Goal: Check status: Check status

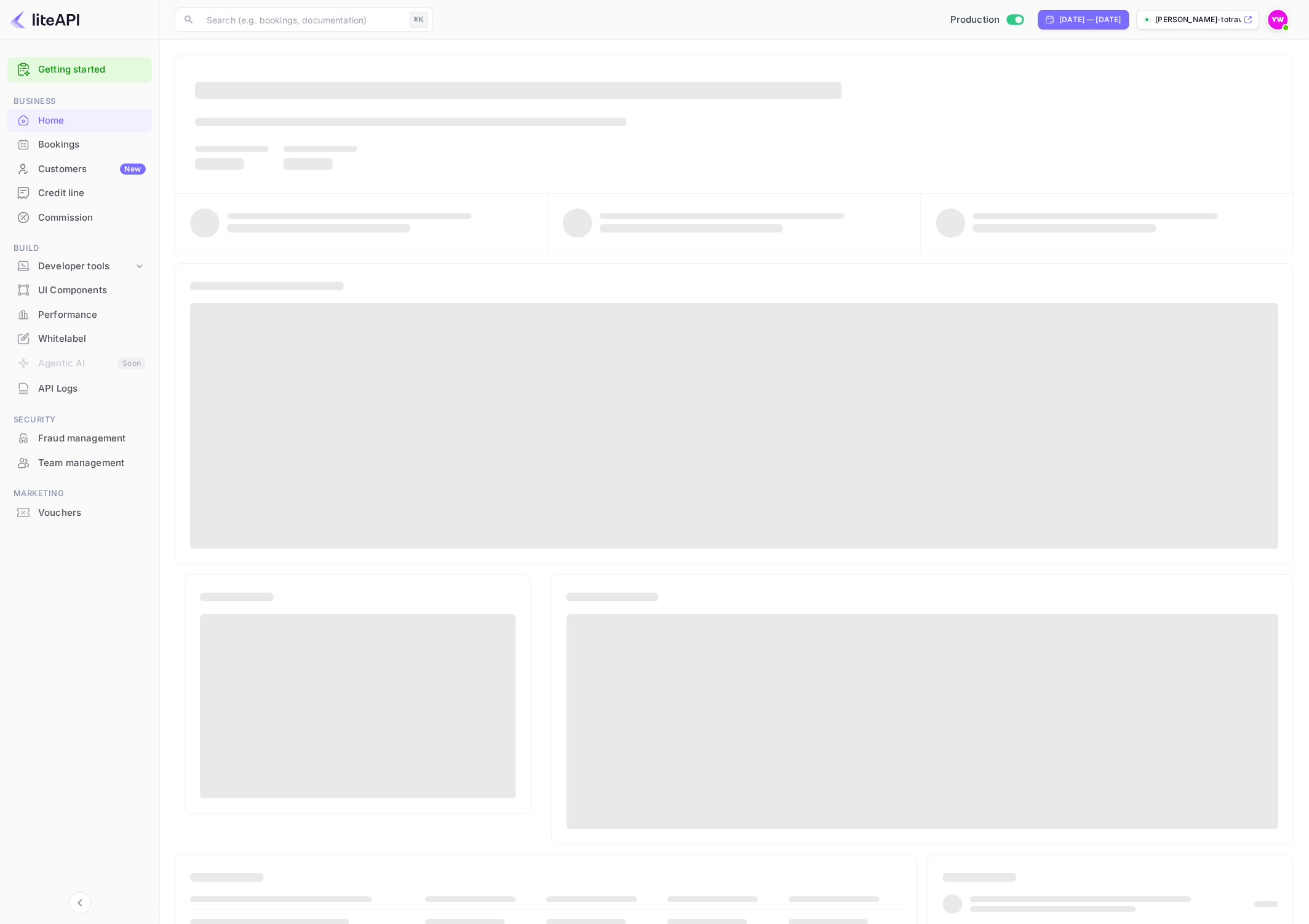
click at [60, 155] on div "Bookings" at bounding box center [80, 144] width 144 height 24
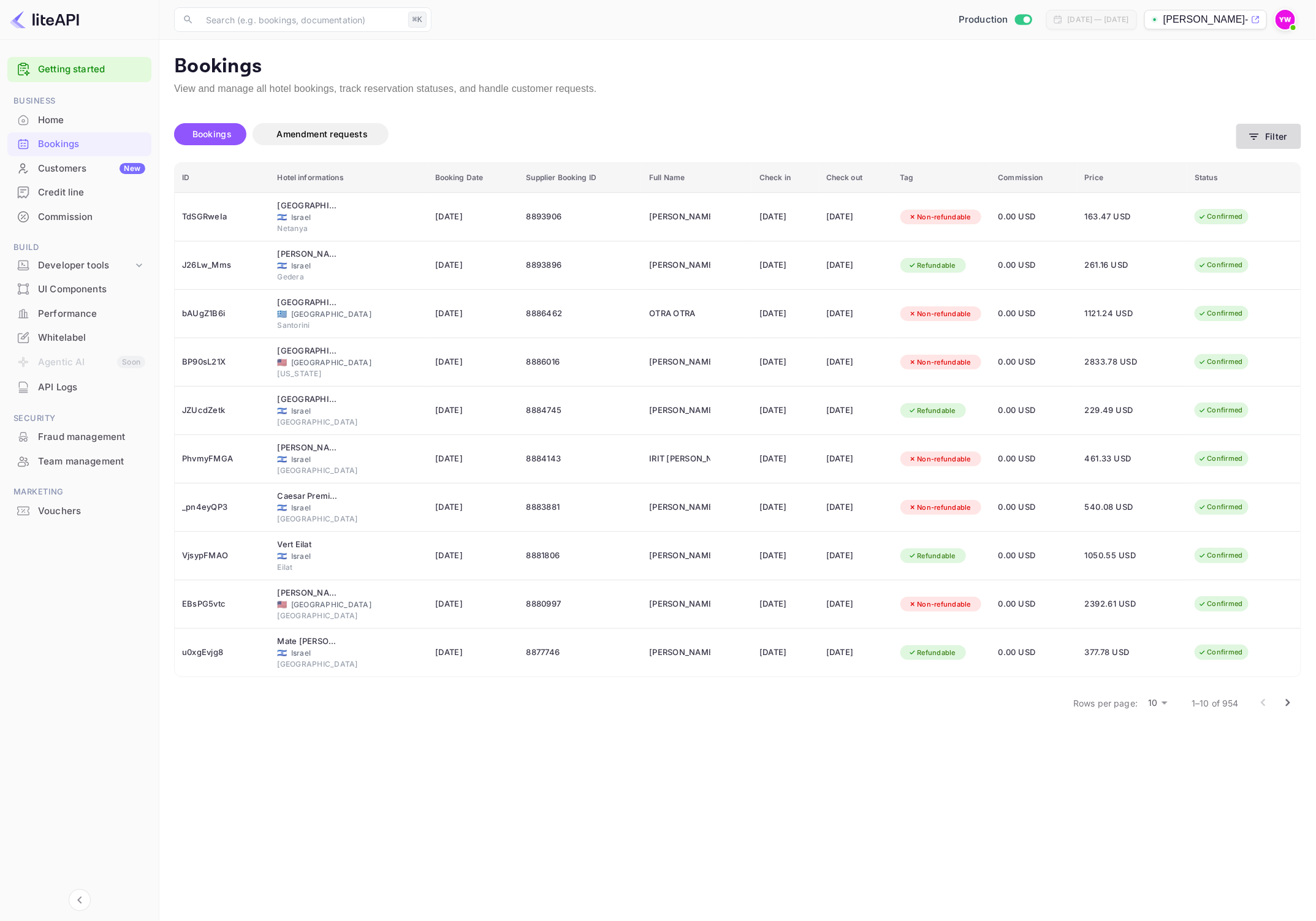
click at [1270, 126] on button "Filter" at bounding box center [1269, 136] width 65 height 25
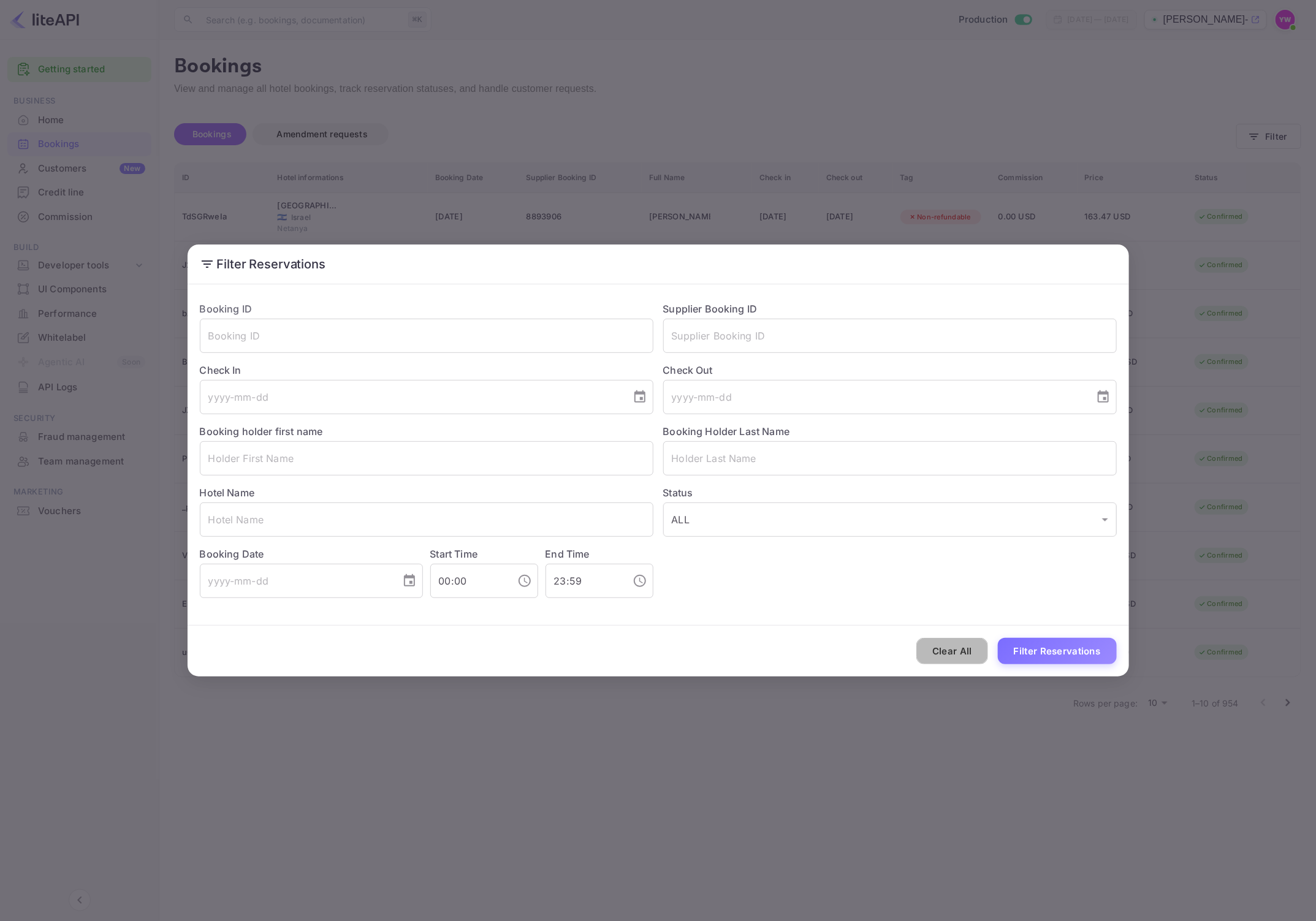
click at [953, 649] on button "Clear All" at bounding box center [952, 651] width 72 height 26
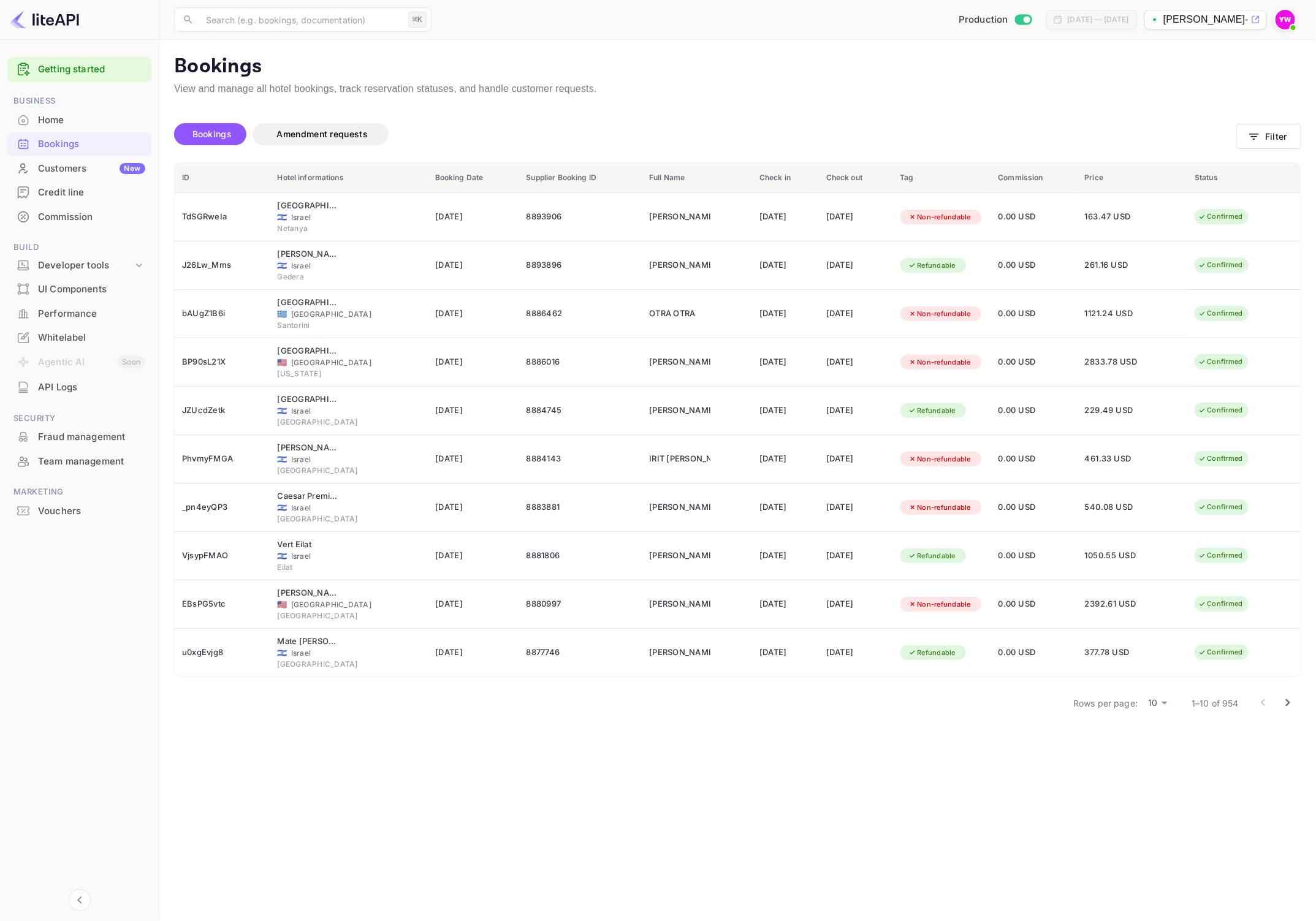
click at [1150, 703] on body "Getting started Business Home Bookings Customers New Credit line Commission Bui…" at bounding box center [658, 460] width 1316 height 921
click at [1155, 775] on li "50" at bounding box center [1157, 774] width 32 height 22
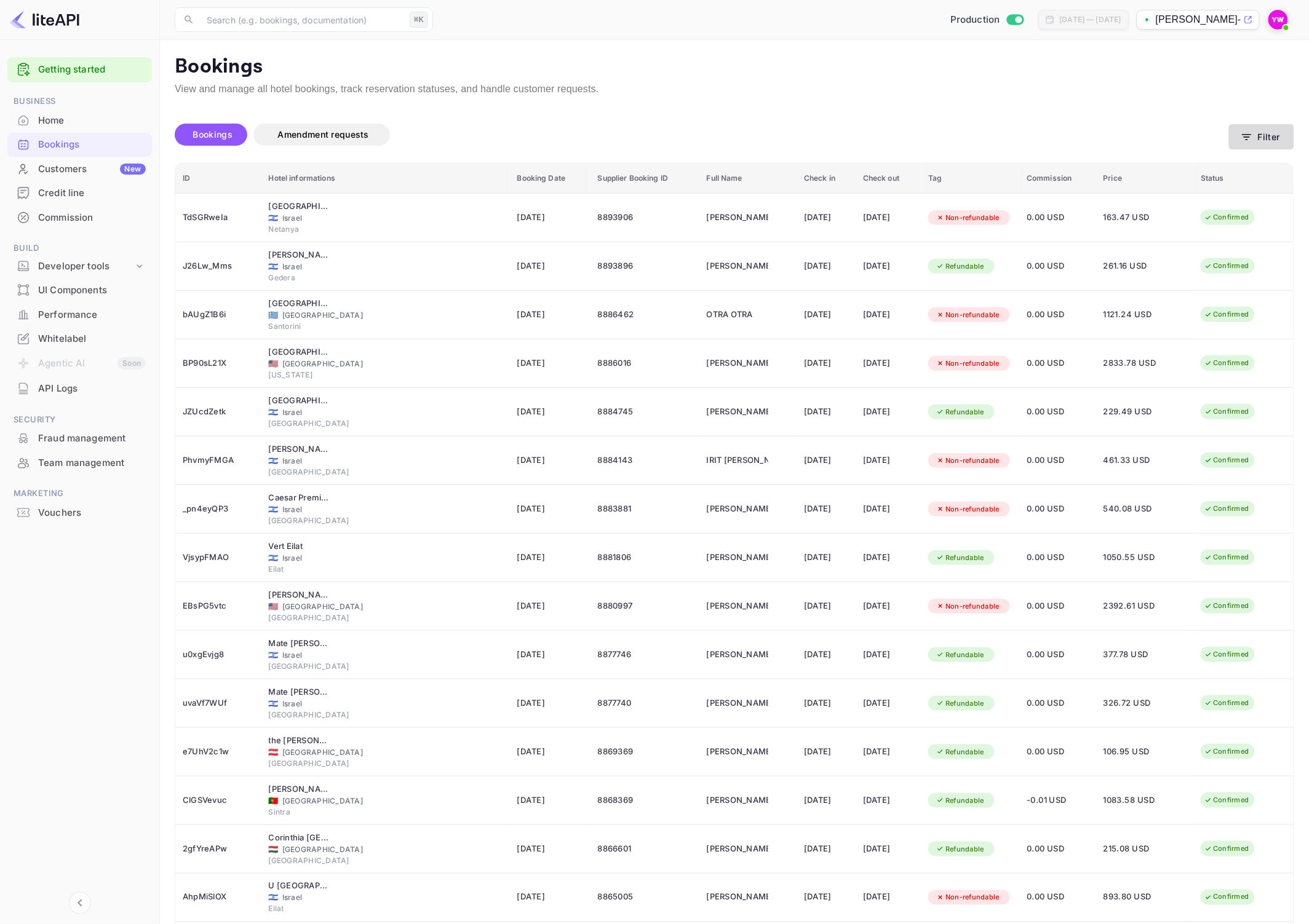
click at [1272, 141] on button "Filter" at bounding box center [1262, 137] width 65 height 25
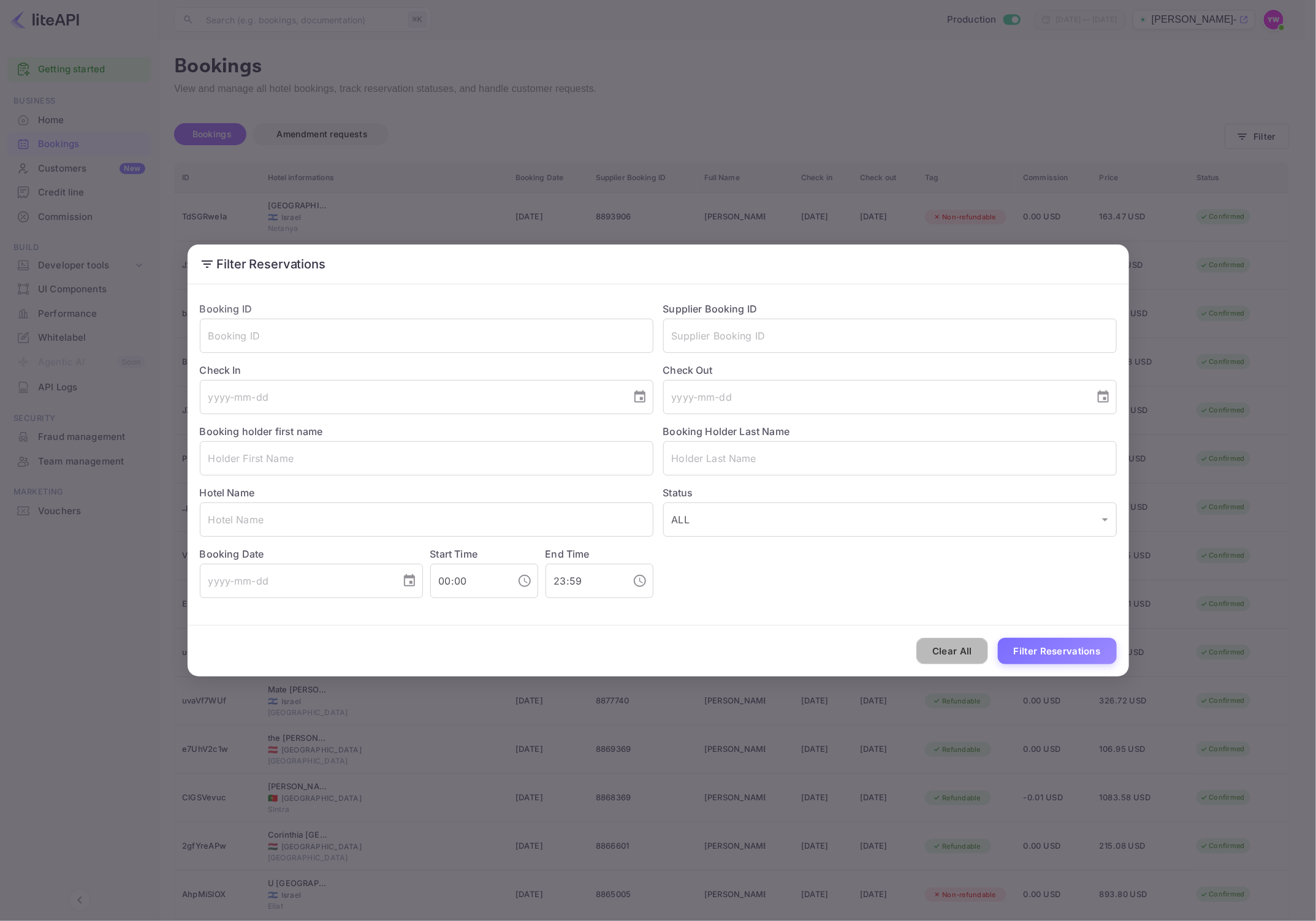
click at [956, 653] on button "Clear All" at bounding box center [952, 651] width 72 height 26
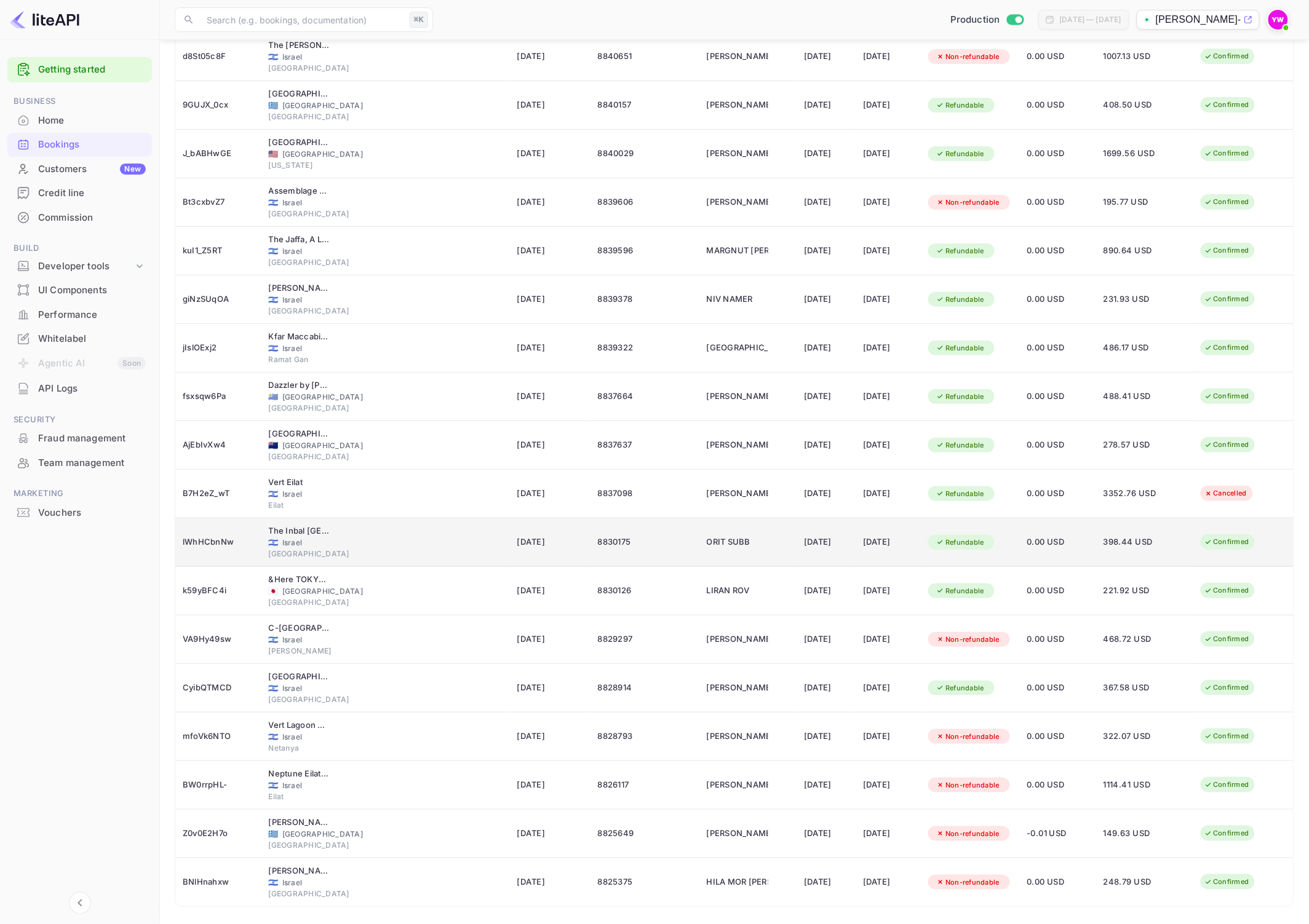
scroll to position [1762, 0]
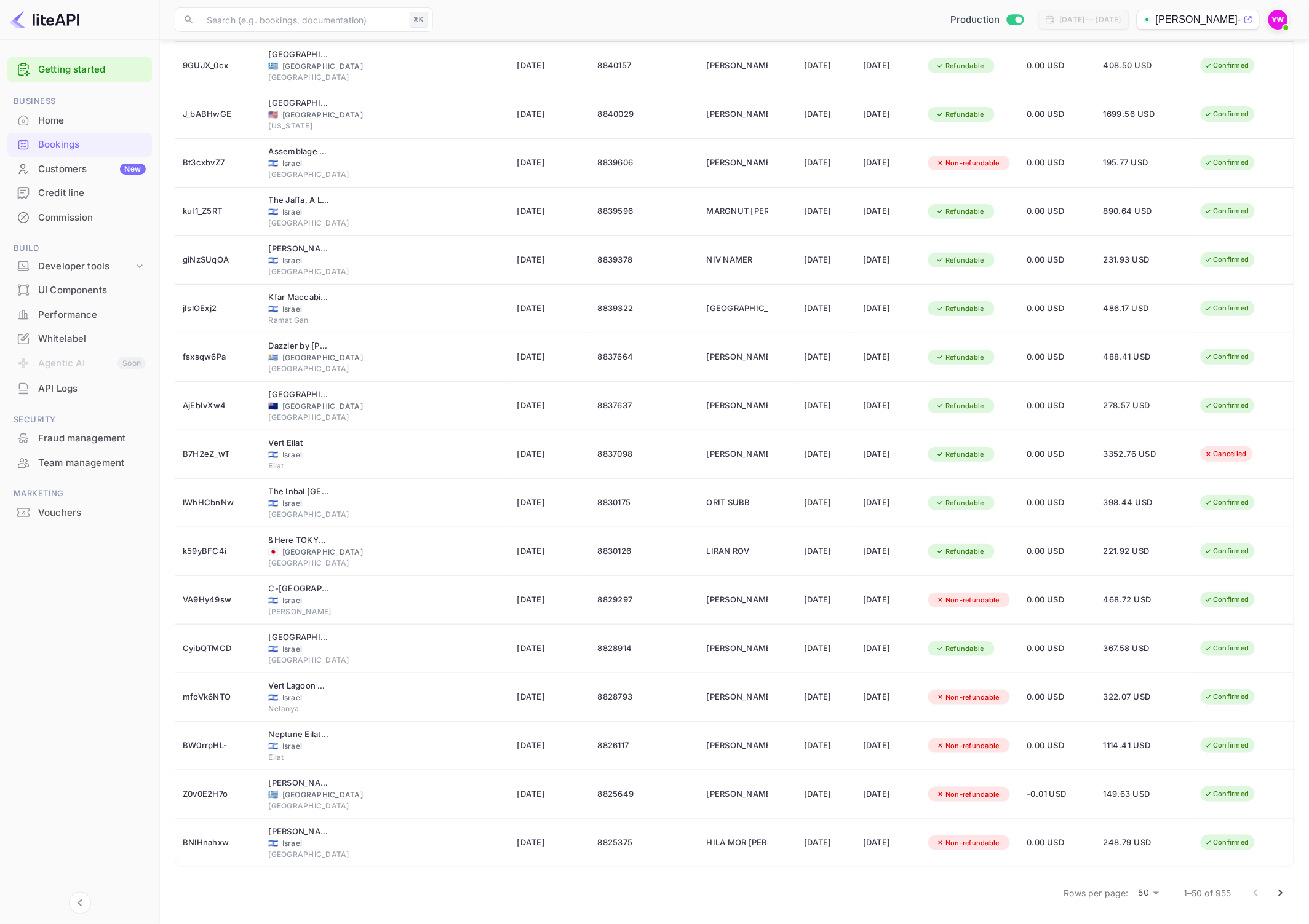
click at [1285, 891] on icon "Go to next page" at bounding box center [1280, 893] width 15 height 15
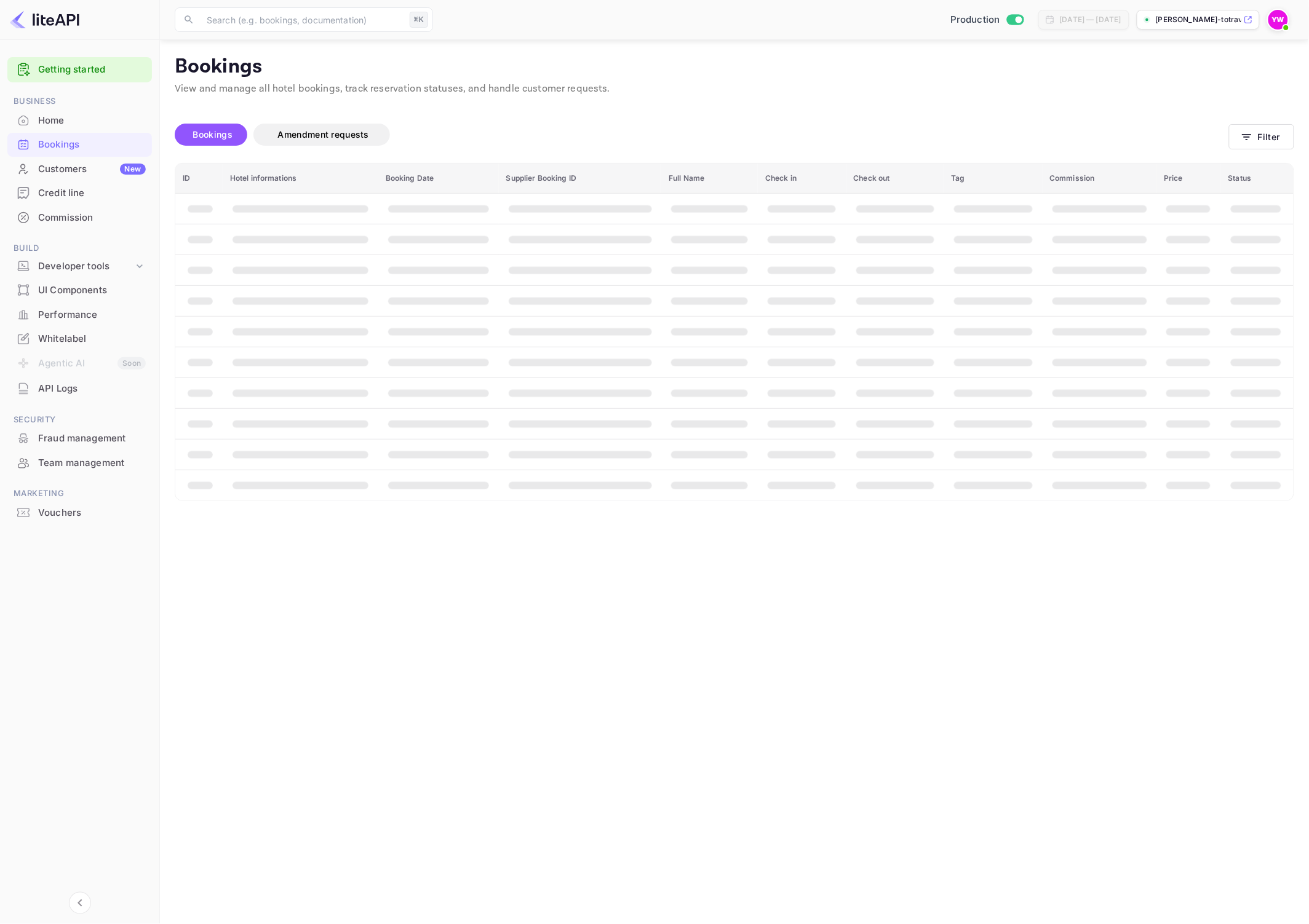
scroll to position [0, 0]
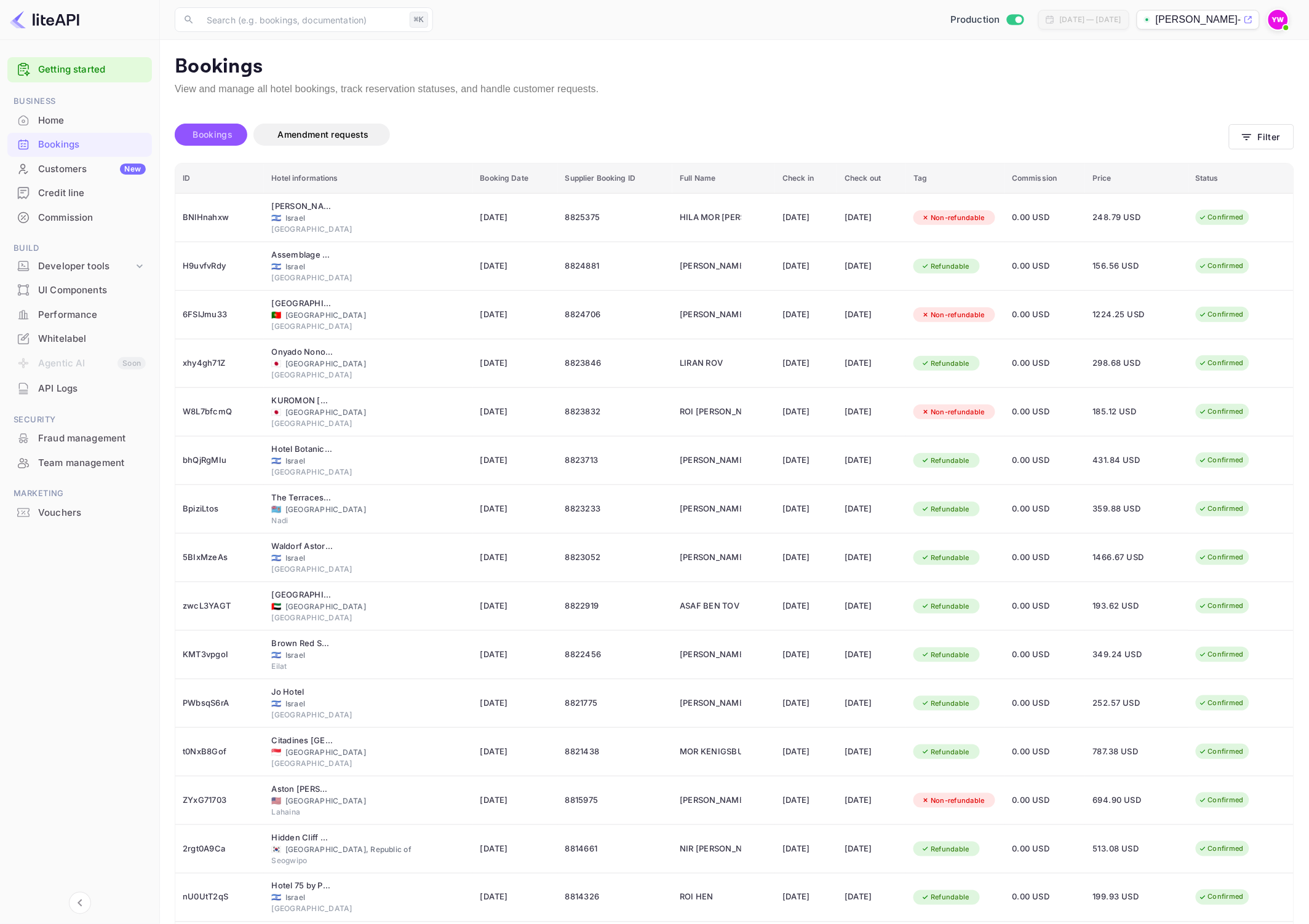
click at [205, 139] on span "Bookings" at bounding box center [213, 134] width 40 height 10
click at [216, 130] on span "Bookings" at bounding box center [213, 134] width 40 height 10
click at [346, 141] on span "Amendment requests" at bounding box center [323, 134] width 116 height 15
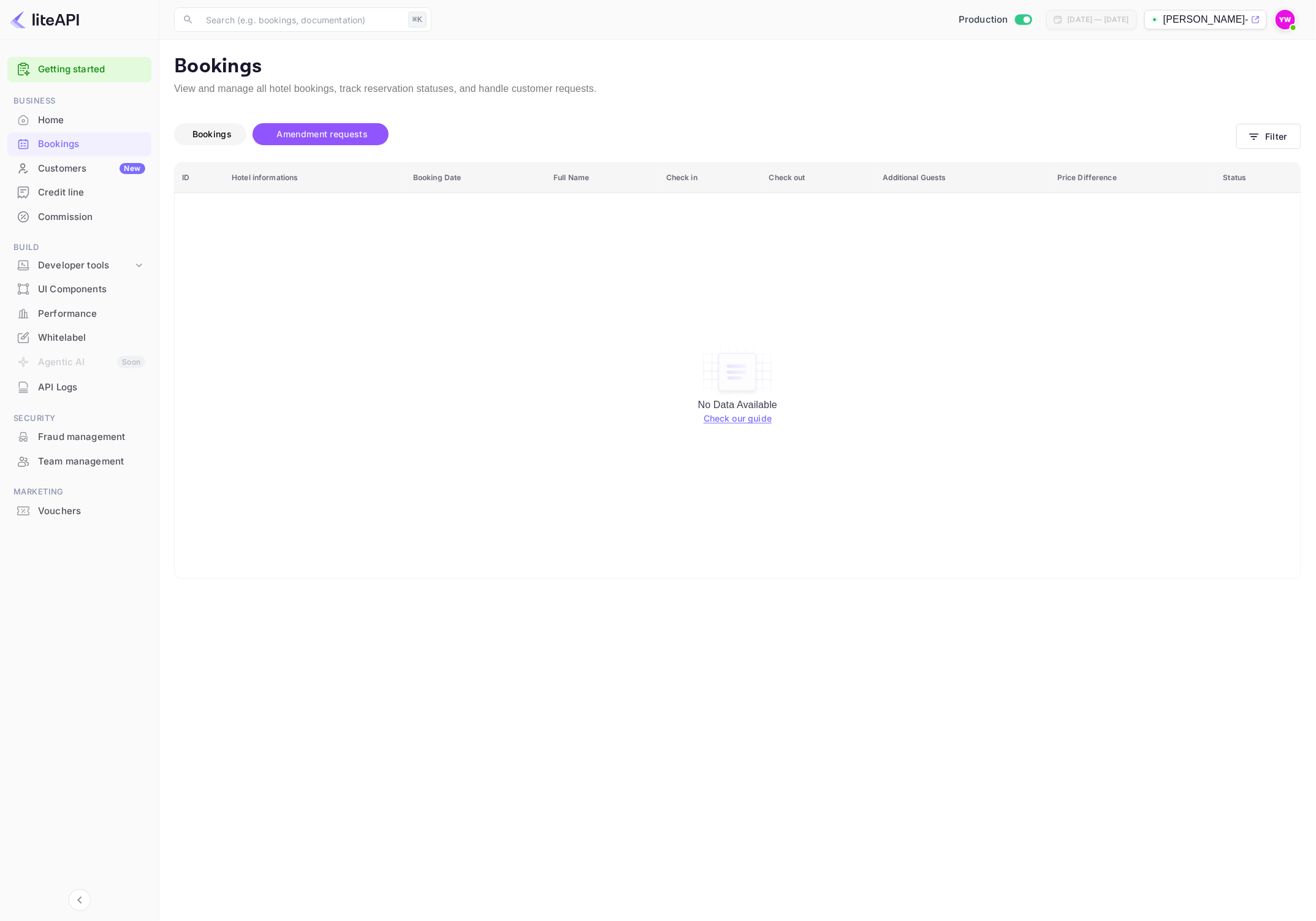
click at [229, 137] on span "Bookings" at bounding box center [212, 133] width 39 height 10
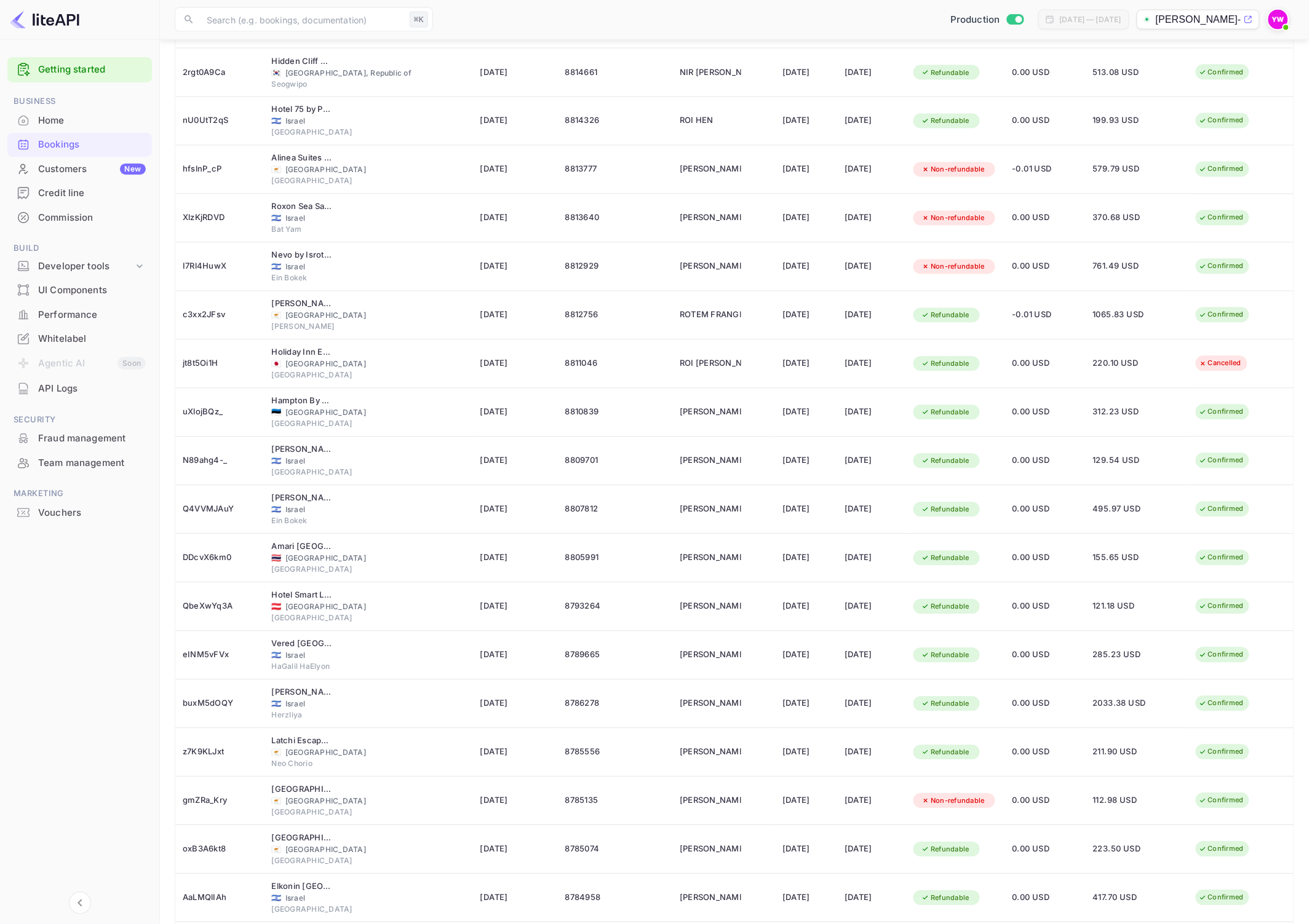
scroll to position [1762, 0]
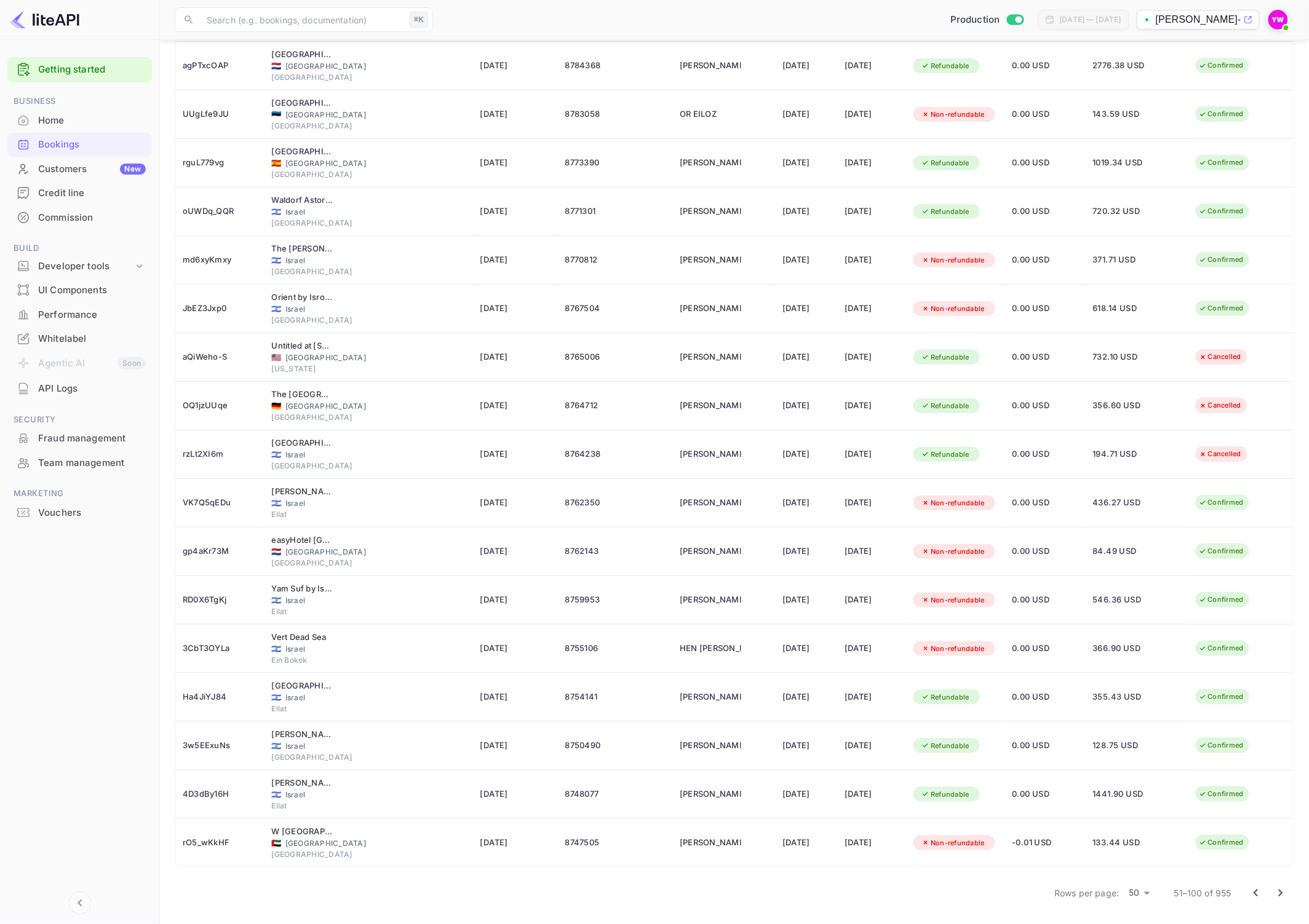
click at [1285, 897] on icon "Go to next page" at bounding box center [1280, 893] width 15 height 15
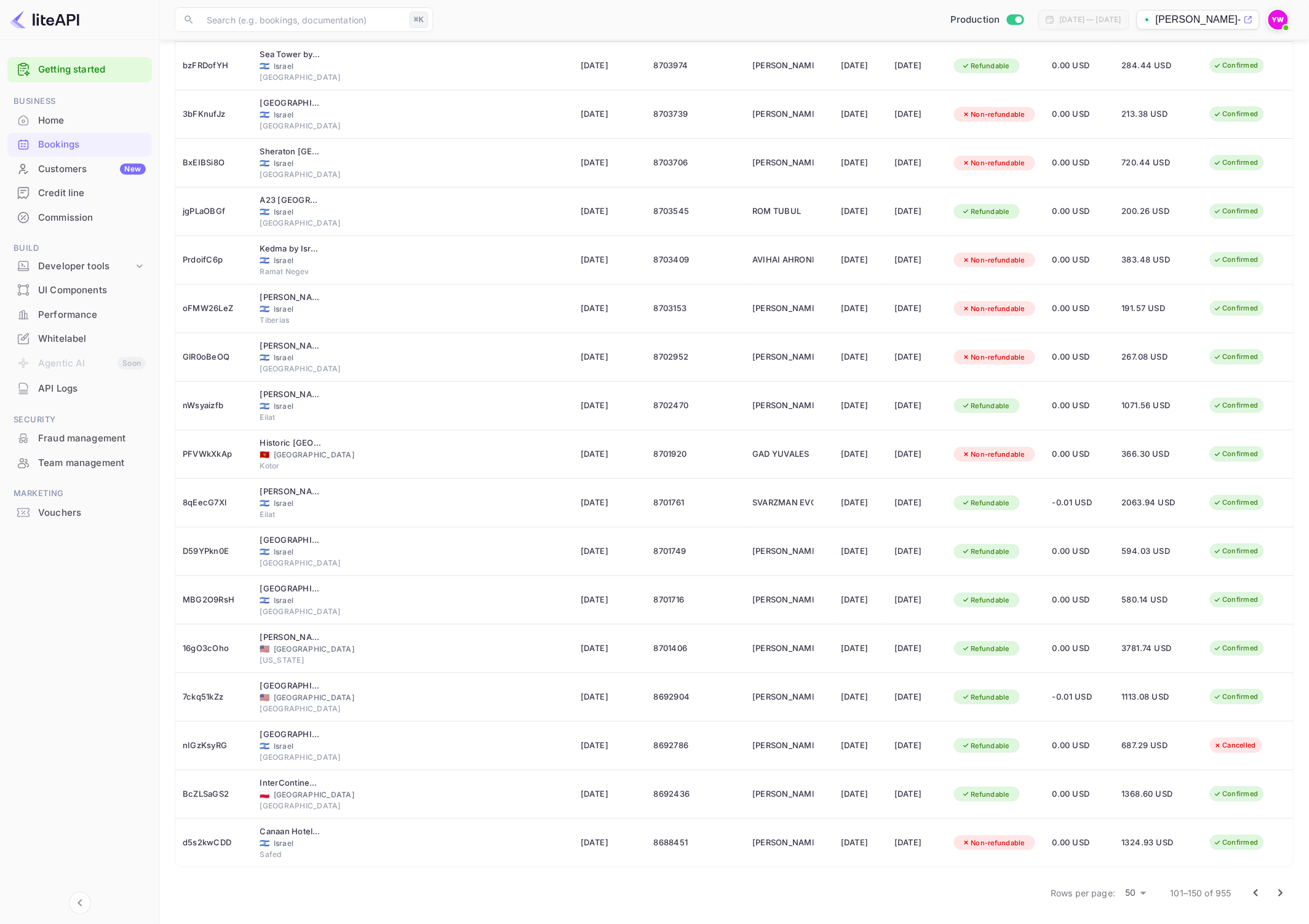
click at [1290, 898] on button "Go to next page" at bounding box center [1281, 894] width 25 height 25
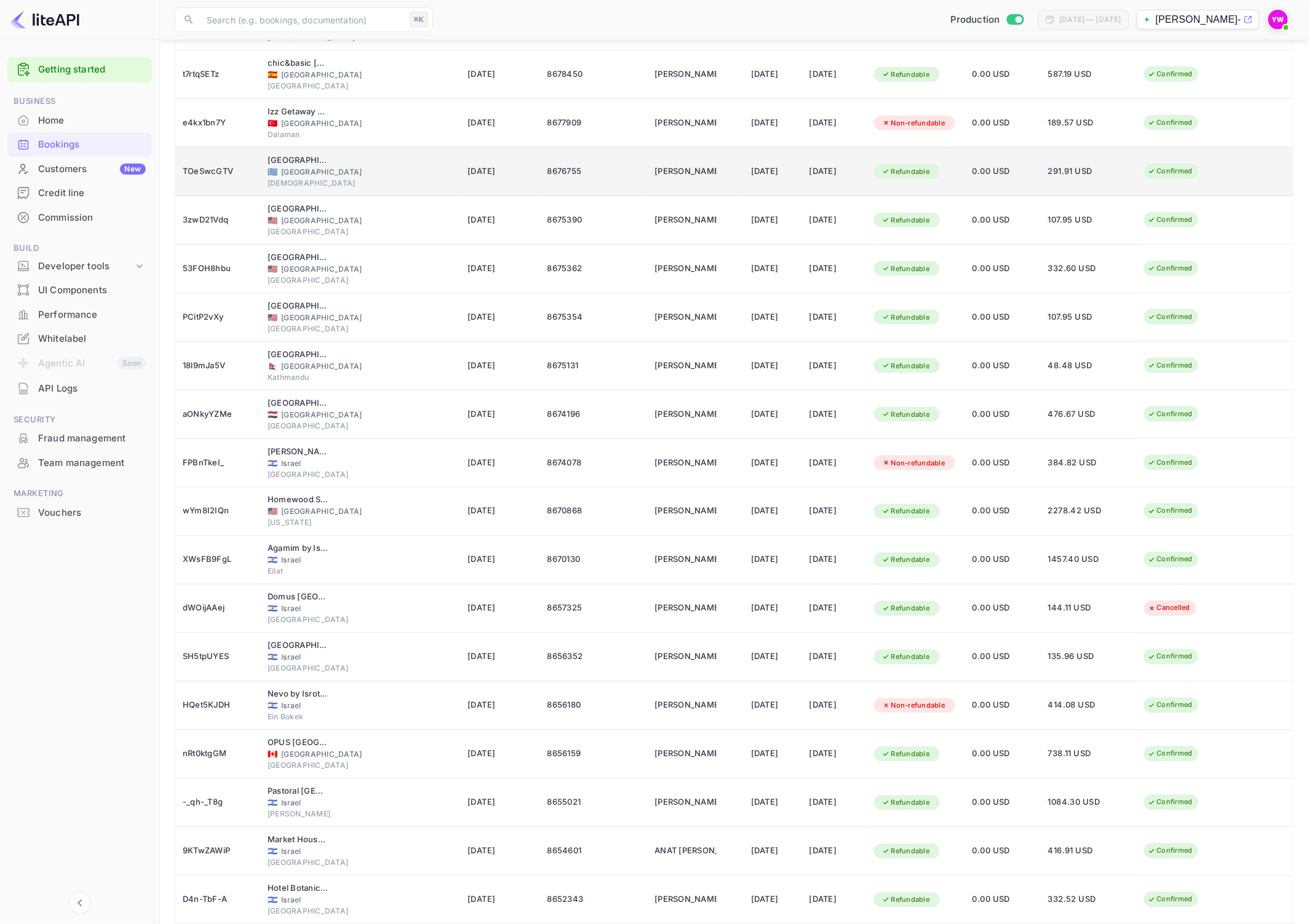
scroll to position [0, 0]
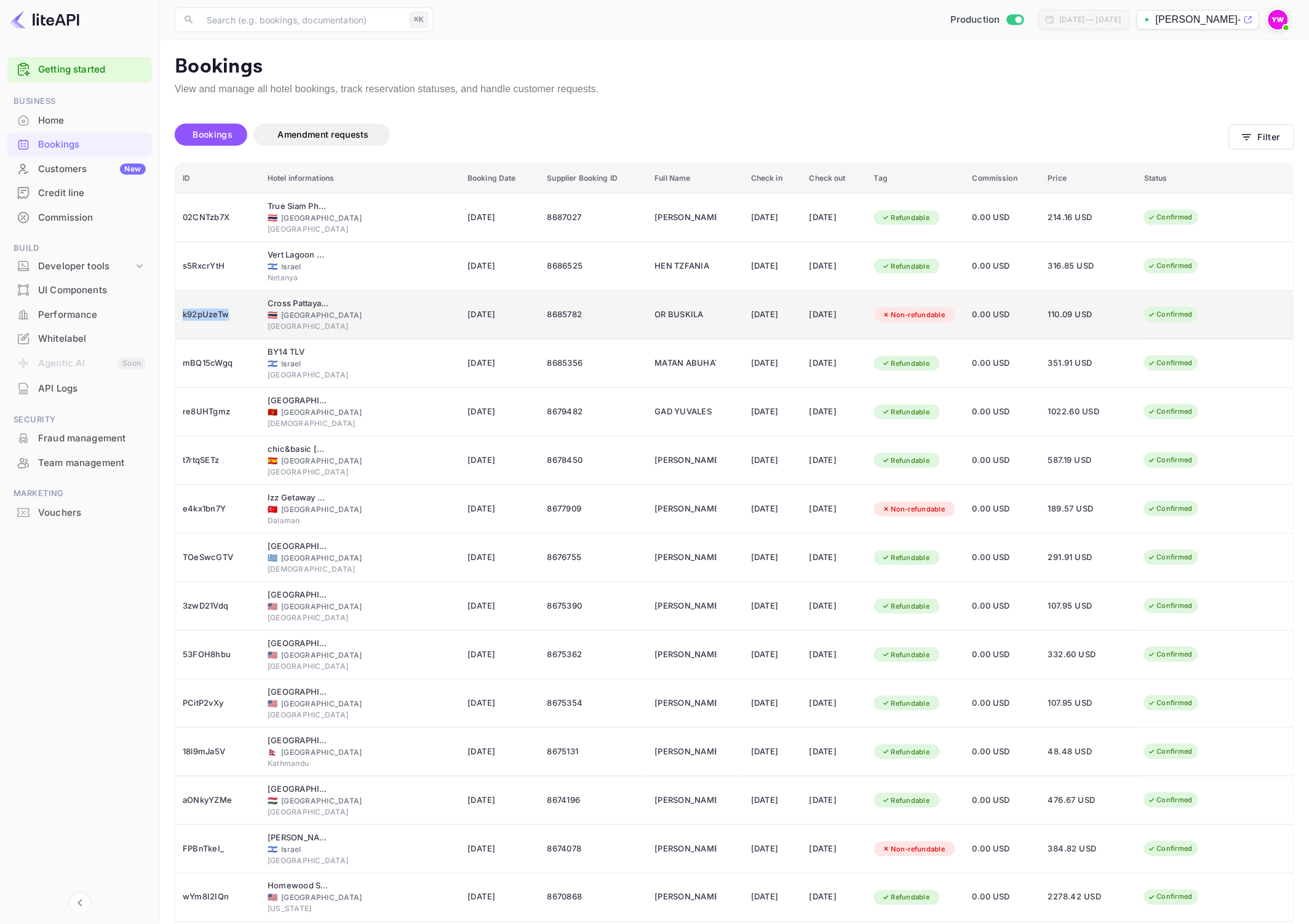
copy div "k92pUzeTw"
drag, startPoint x: 236, startPoint y: 314, endPoint x: 182, endPoint y: 311, distance: 54.1
click at [183, 311] on div "k92pUzeTw" at bounding box center [218, 314] width 70 height 19
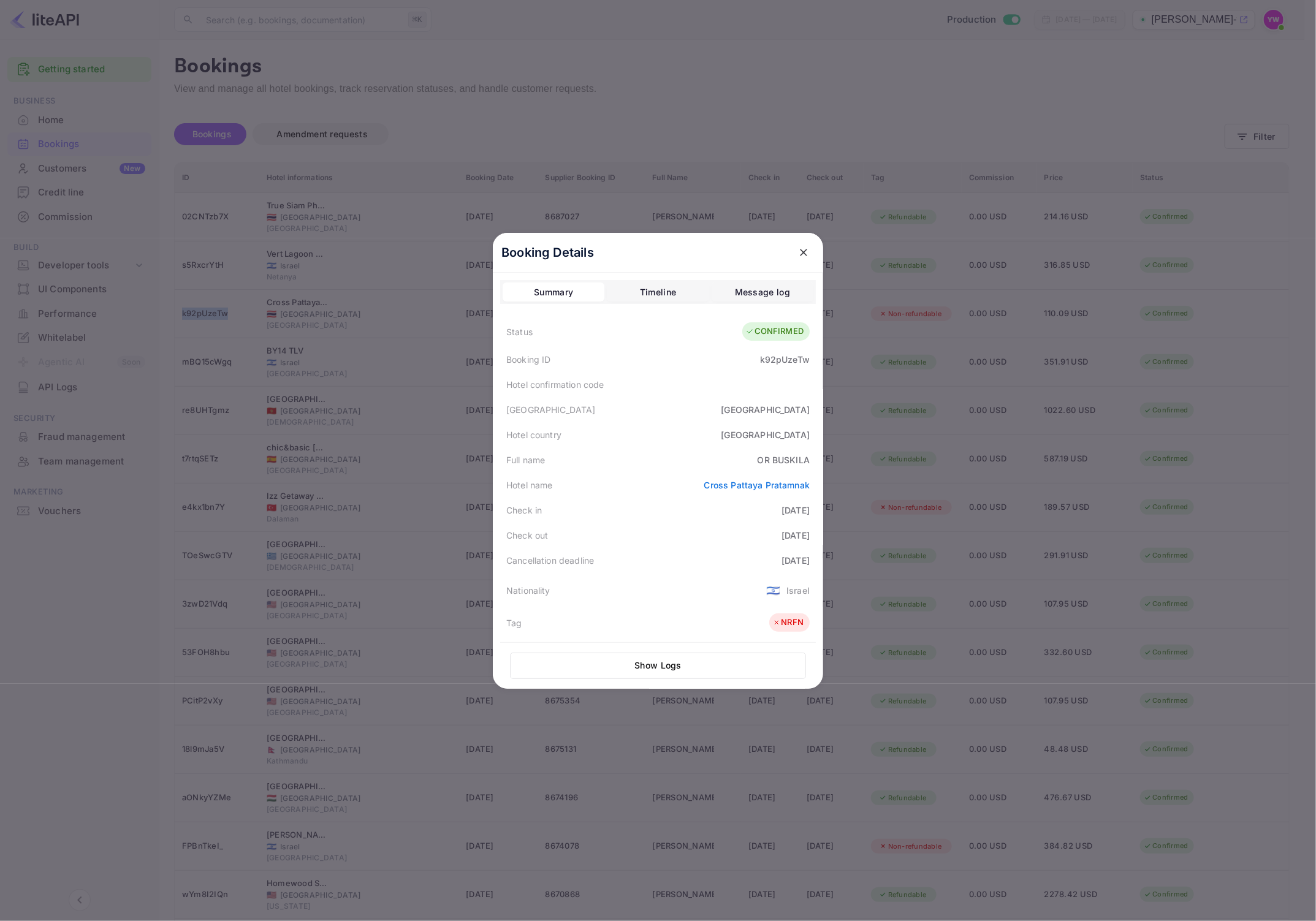
click at [800, 255] on icon "close" at bounding box center [804, 253] width 8 height 8
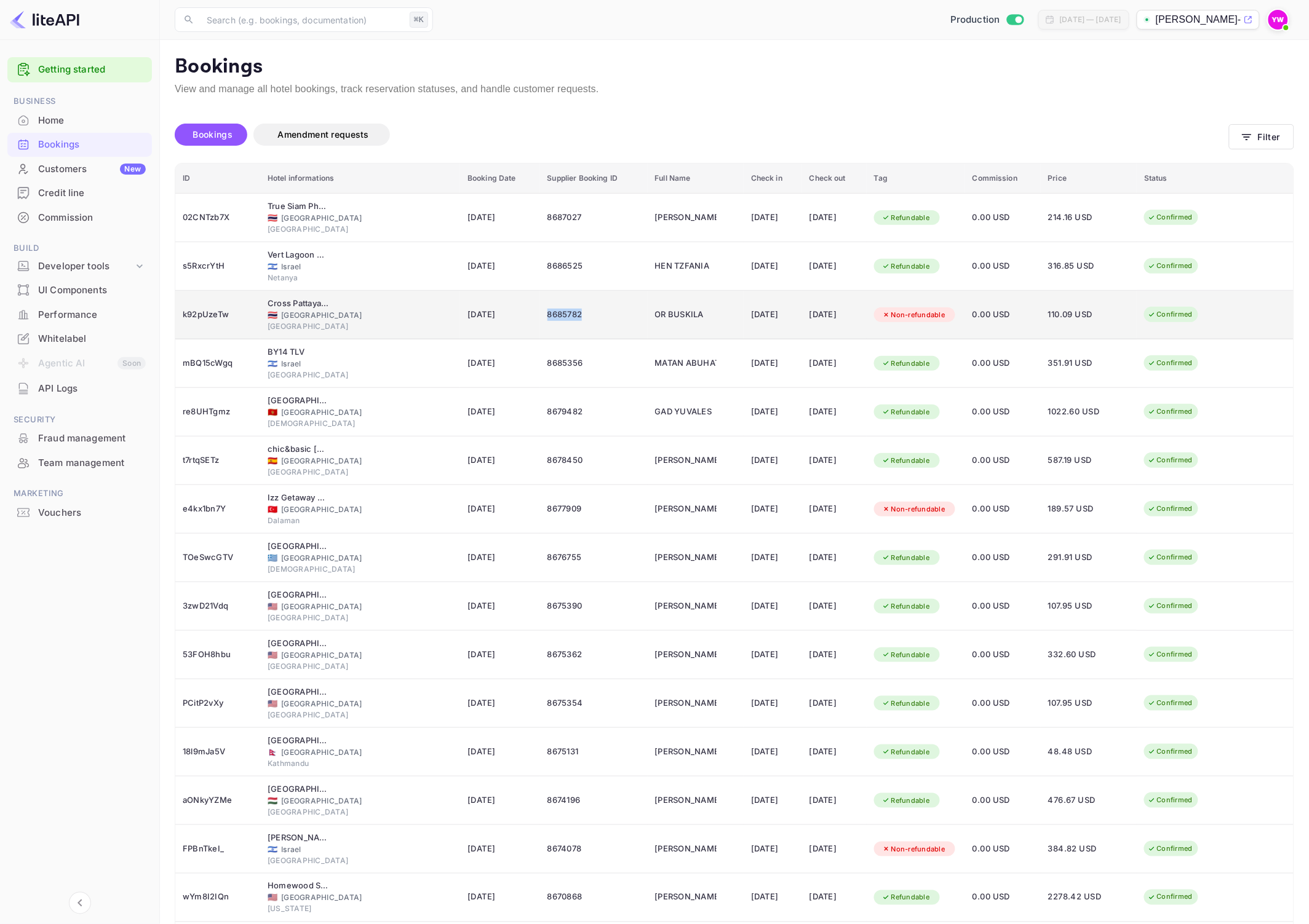
copy div "8685782"
drag, startPoint x: 548, startPoint y: 315, endPoint x: 502, endPoint y: 321, distance: 46.4
click at [540, 321] on td "8685782" at bounding box center [594, 315] width 108 height 49
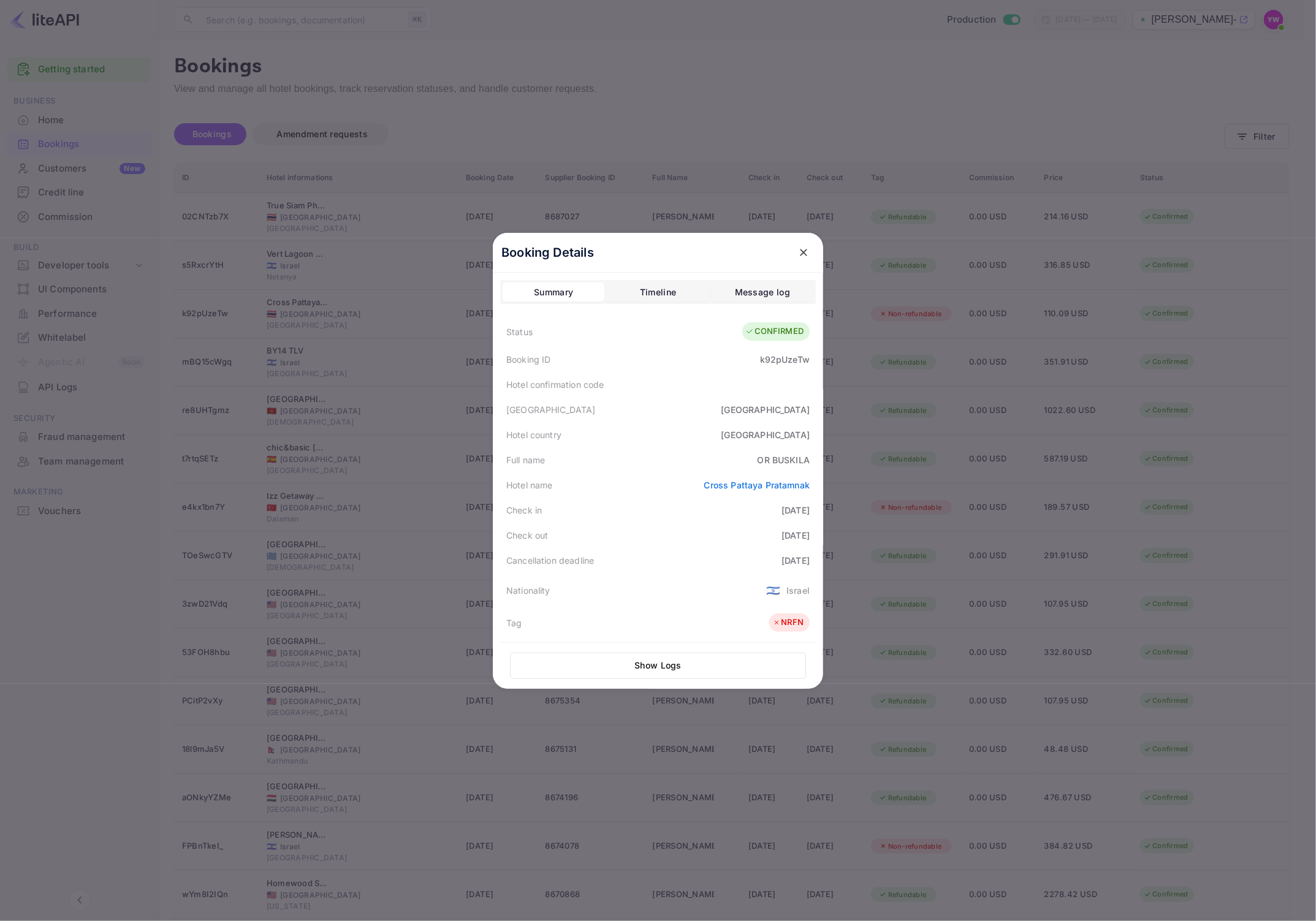
click at [799, 258] on button "close" at bounding box center [804, 252] width 22 height 22
